Goal: Check status: Check status

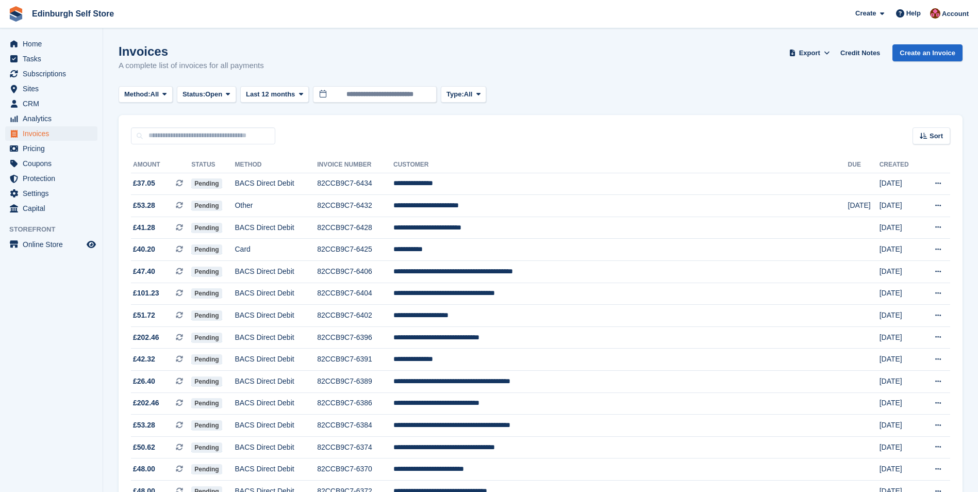
scroll to position [523, 0]
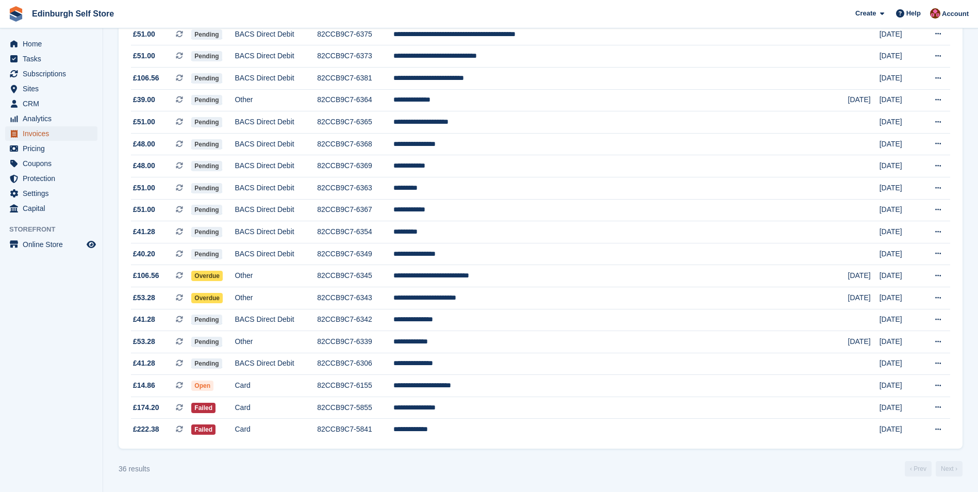
click at [62, 131] on span "Invoices" at bounding box center [54, 133] width 62 height 14
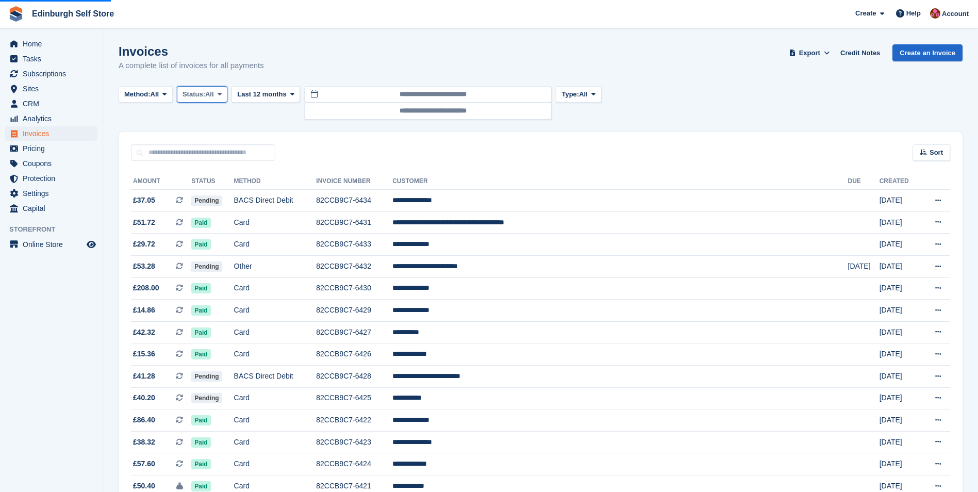
click at [221, 94] on icon at bounding box center [220, 94] width 4 height 7
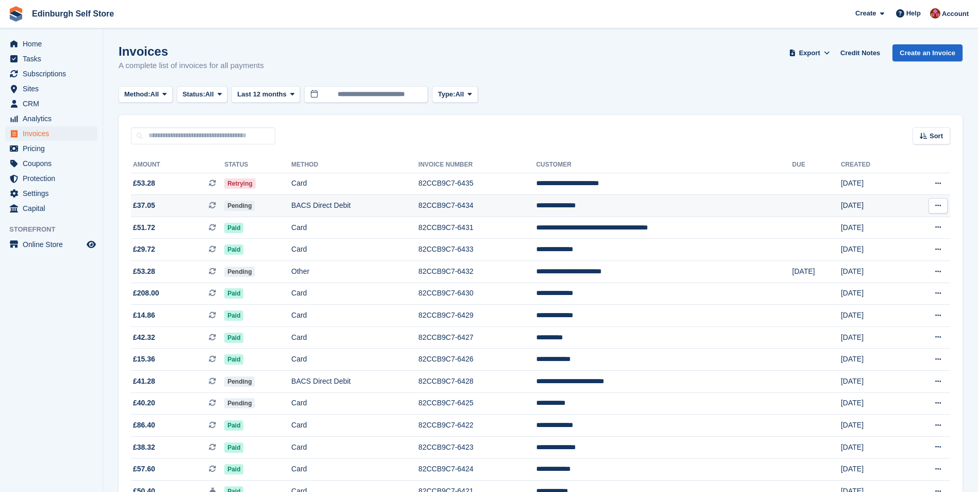
click at [224, 172] on th "Status" at bounding box center [257, 165] width 67 height 16
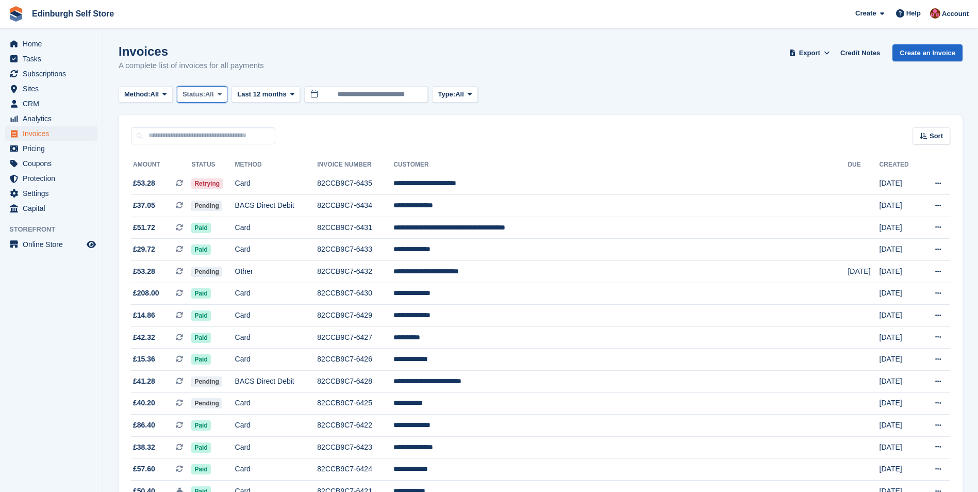
click at [222, 91] on icon at bounding box center [220, 94] width 4 height 7
click at [215, 173] on link "Open" at bounding box center [226, 174] width 90 height 19
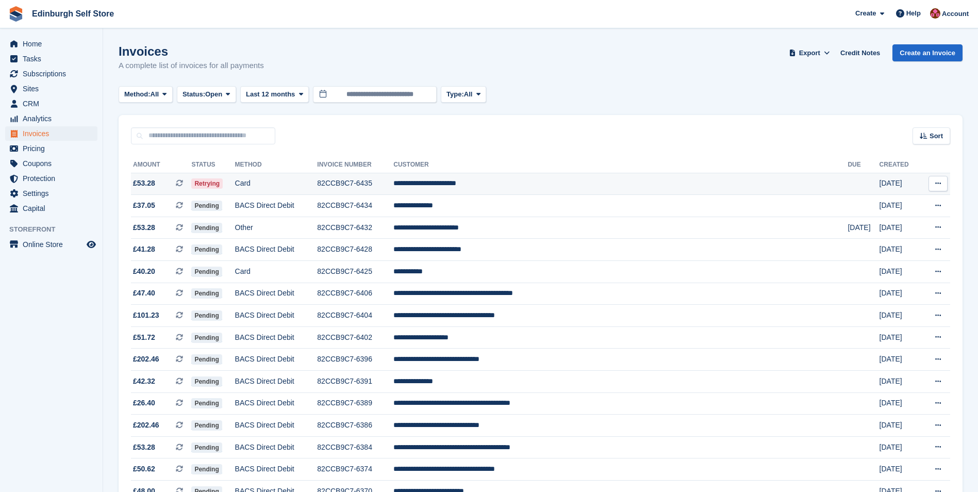
click at [508, 180] on td "**********" at bounding box center [620, 184] width 454 height 22
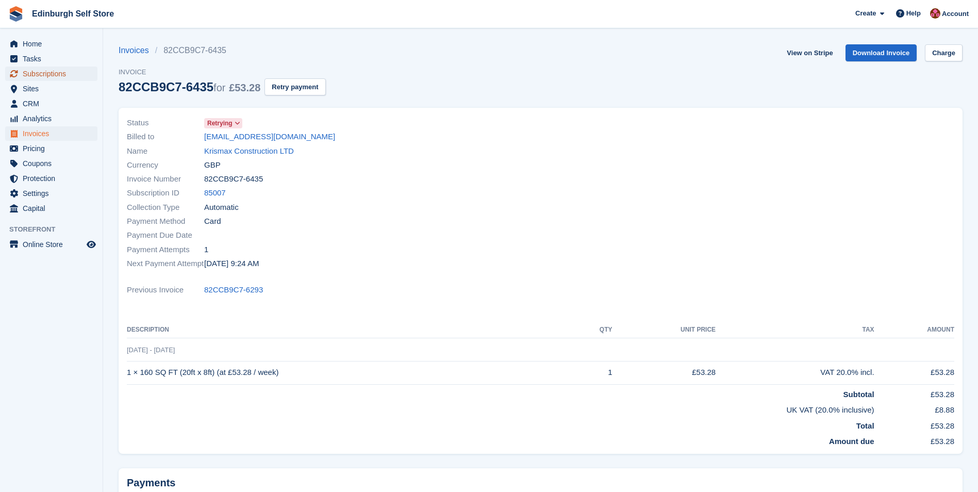
click at [45, 73] on span "Subscriptions" at bounding box center [54, 73] width 62 height 14
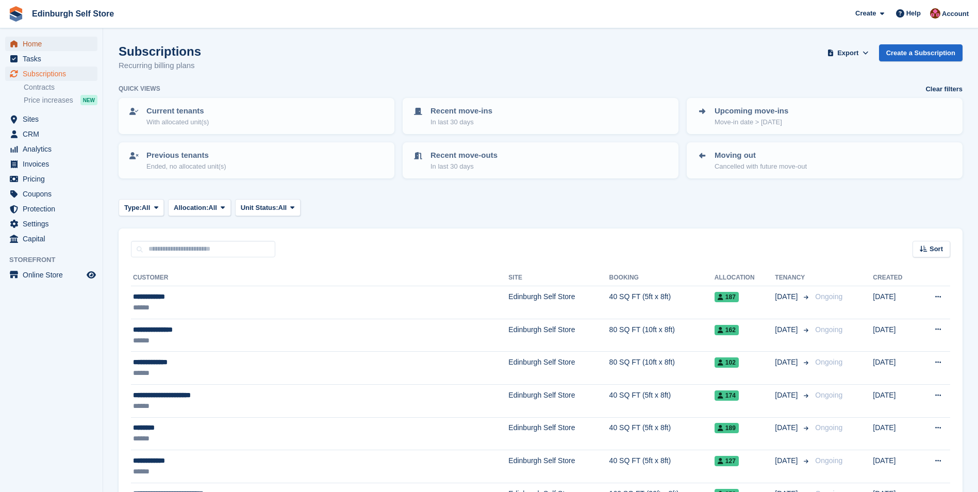
click at [36, 43] on span "Home" at bounding box center [54, 44] width 62 height 14
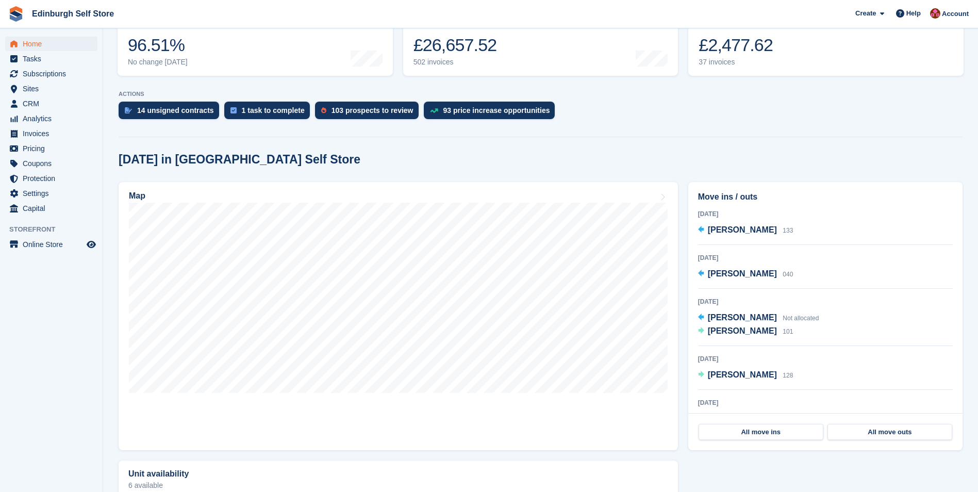
scroll to position [155, 0]
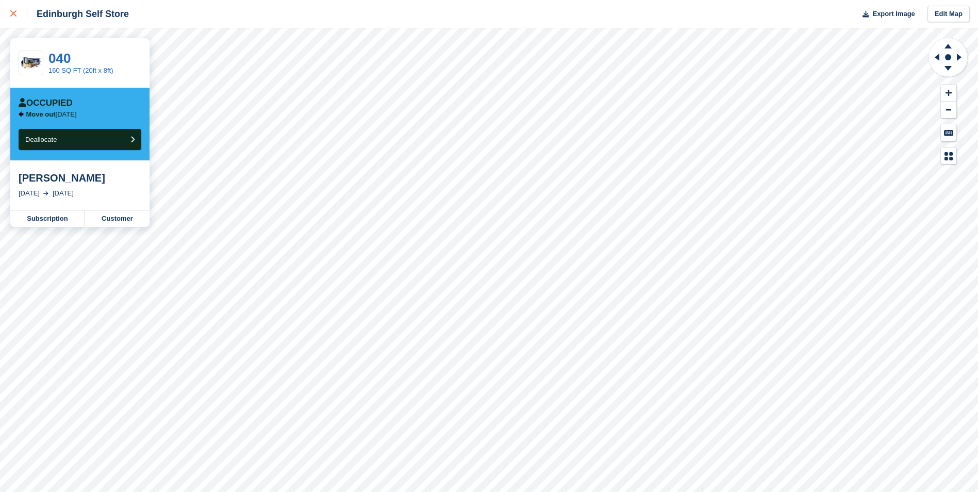
click at [14, 12] on icon at bounding box center [13, 13] width 6 height 6
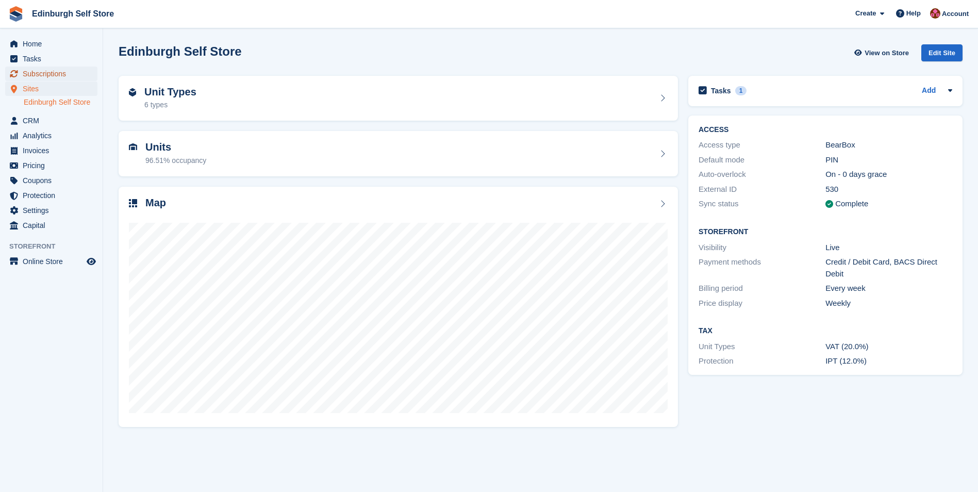
click at [49, 73] on span "Subscriptions" at bounding box center [54, 73] width 62 height 14
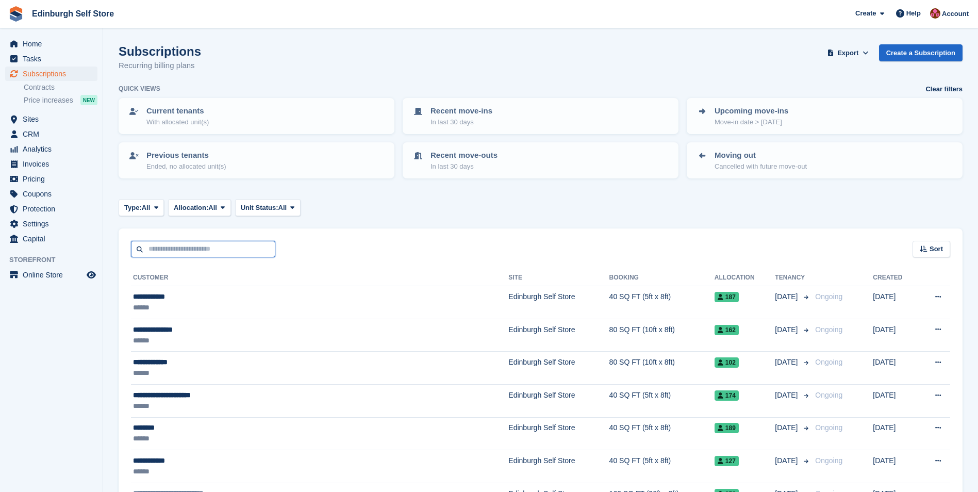
click at [177, 252] on input "text" at bounding box center [203, 249] width 144 height 17
type input "*****"
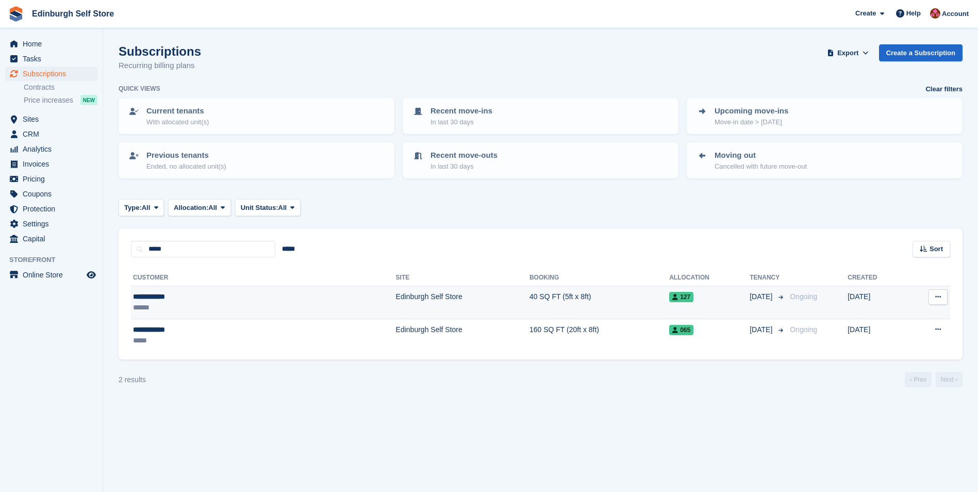
click at [529, 297] on td "40 SQ FT (5ft x 8ft)" at bounding box center [599, 302] width 140 height 33
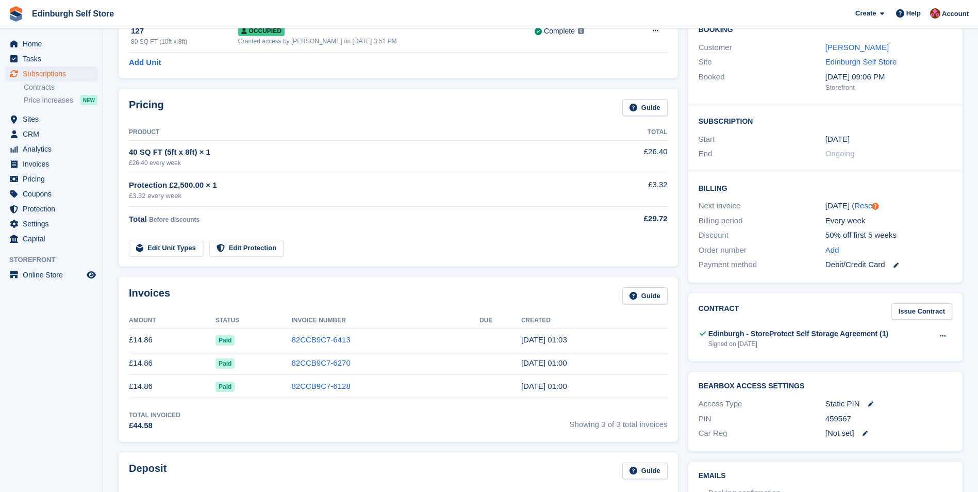
scroll to position [103, 0]
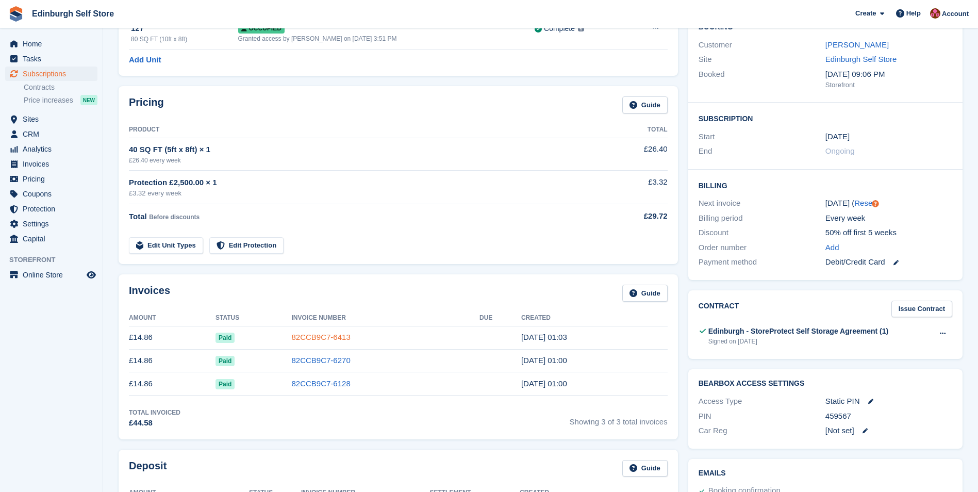
click at [319, 339] on link "82CCB9C7-6413" at bounding box center [321, 336] width 59 height 9
